Goal: Find specific page/section: Find specific page/section

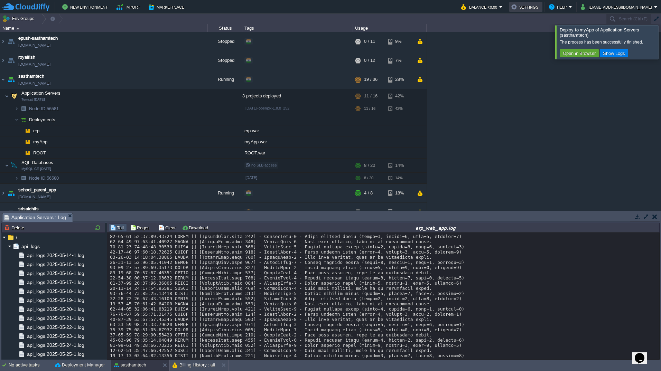
scroll to position [5560, 0]
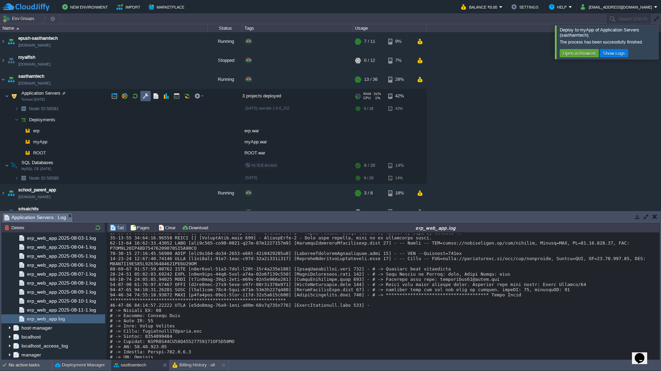
click at [144, 96] on button "button" at bounding box center [145, 96] width 6 height 6
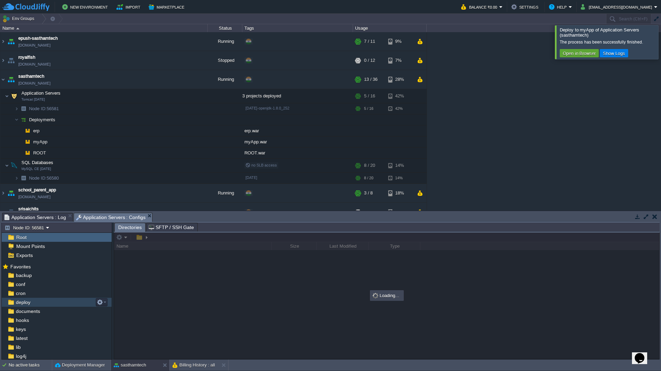
scroll to position [54, 0]
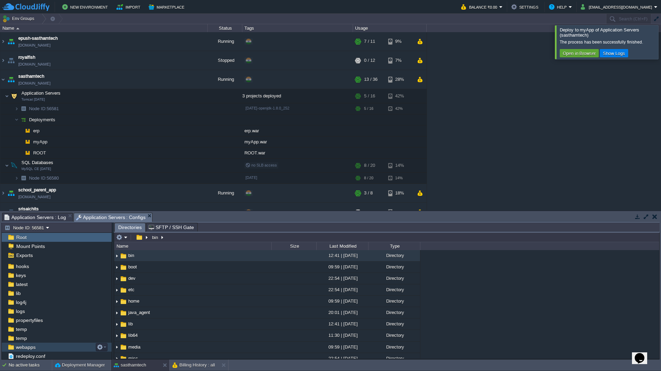
click at [35, 349] on span "webapps" at bounding box center [26, 347] width 22 height 6
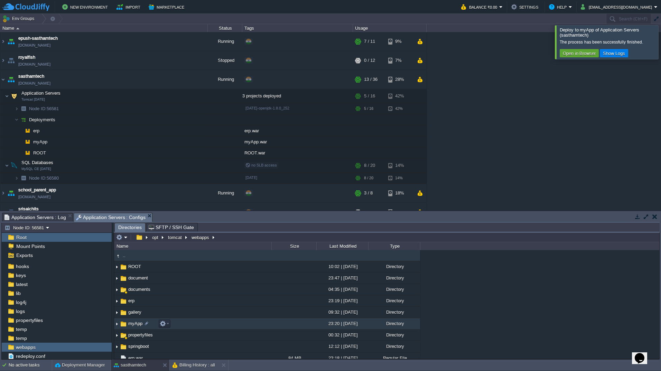
scroll to position [38, 0]
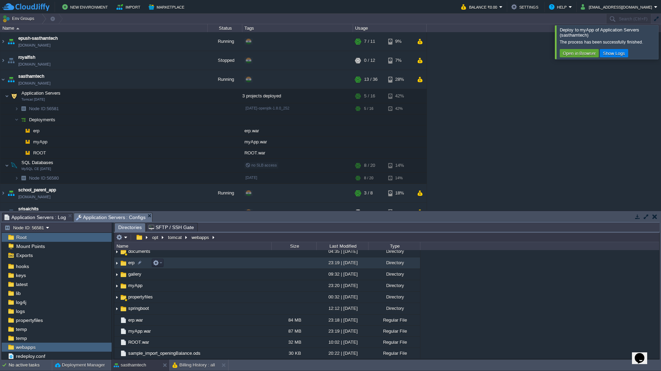
click at [211, 261] on td "erp" at bounding box center [192, 262] width 157 height 11
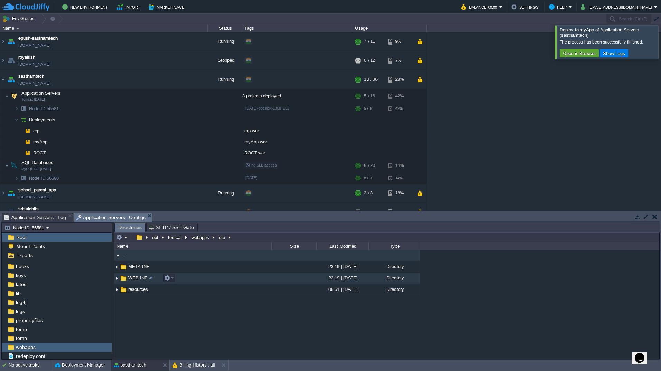
click at [215, 280] on td "WEB-INF" at bounding box center [192, 278] width 157 height 11
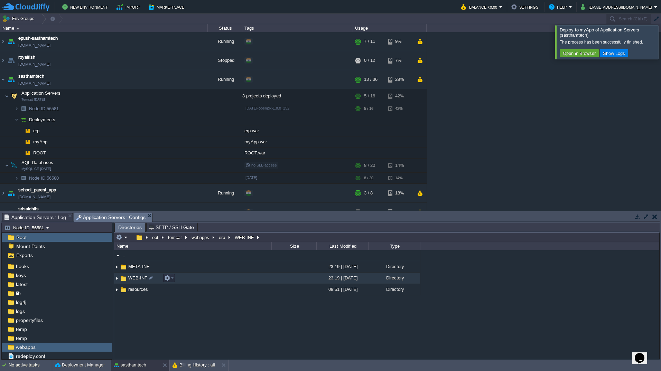
click at [215, 280] on td "WEB-INF" at bounding box center [192, 278] width 157 height 11
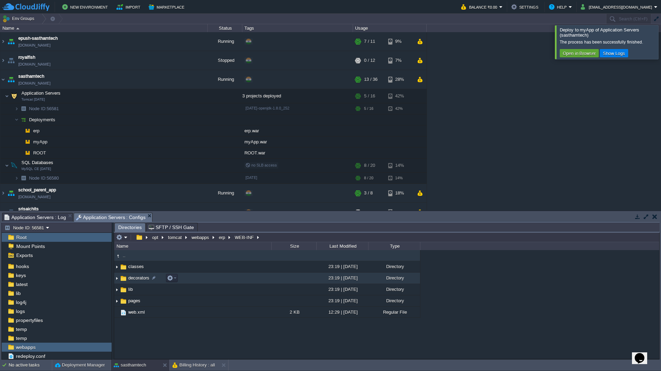
click at [213, 277] on td "decorators" at bounding box center [192, 278] width 157 height 11
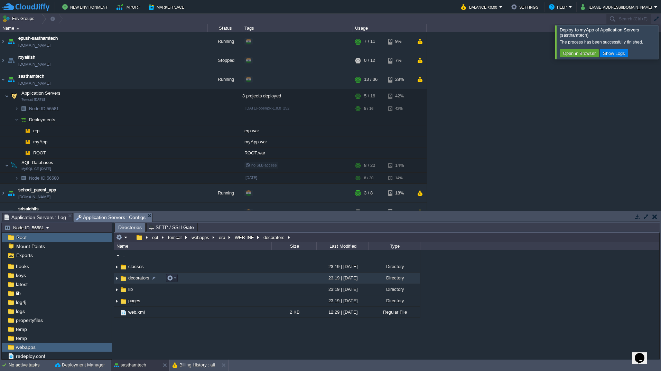
click at [213, 277] on td "decorators" at bounding box center [192, 278] width 157 height 11
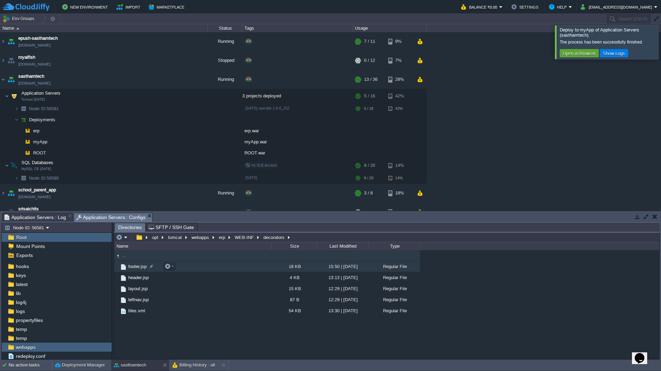
click at [226, 269] on td "footer.jsp" at bounding box center [192, 266] width 157 height 11
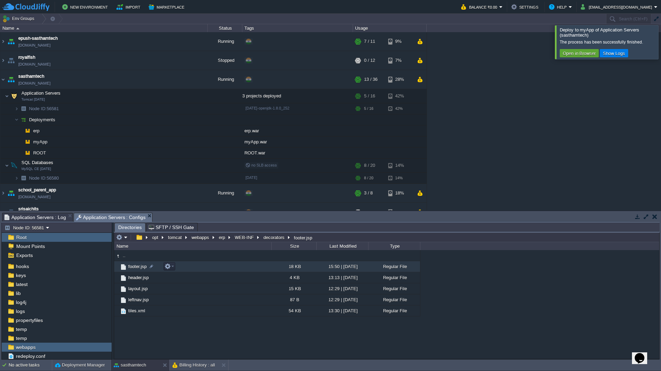
click at [226, 269] on td "footer.jsp" at bounding box center [192, 266] width 157 height 11
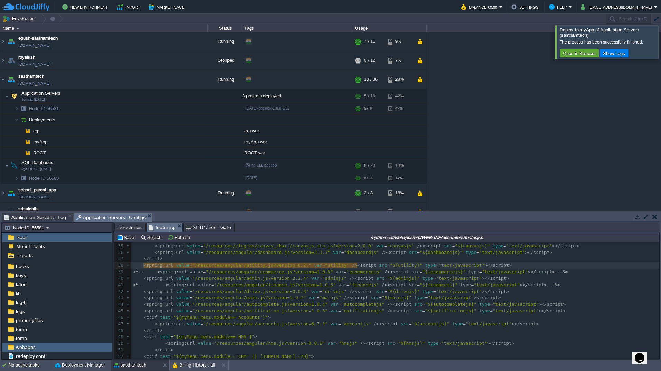
scroll to position [2, 2]
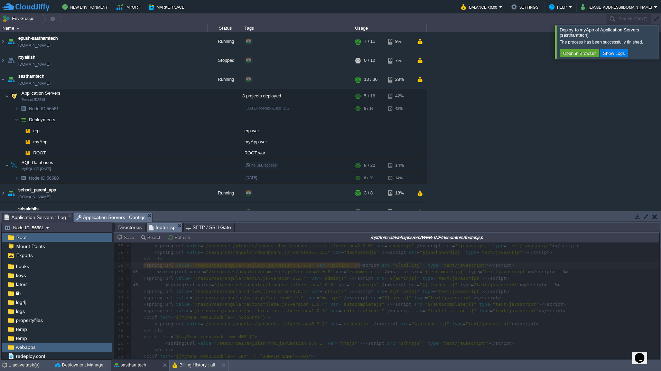
type textarea "3"
